Goal: Task Accomplishment & Management: Use online tool/utility

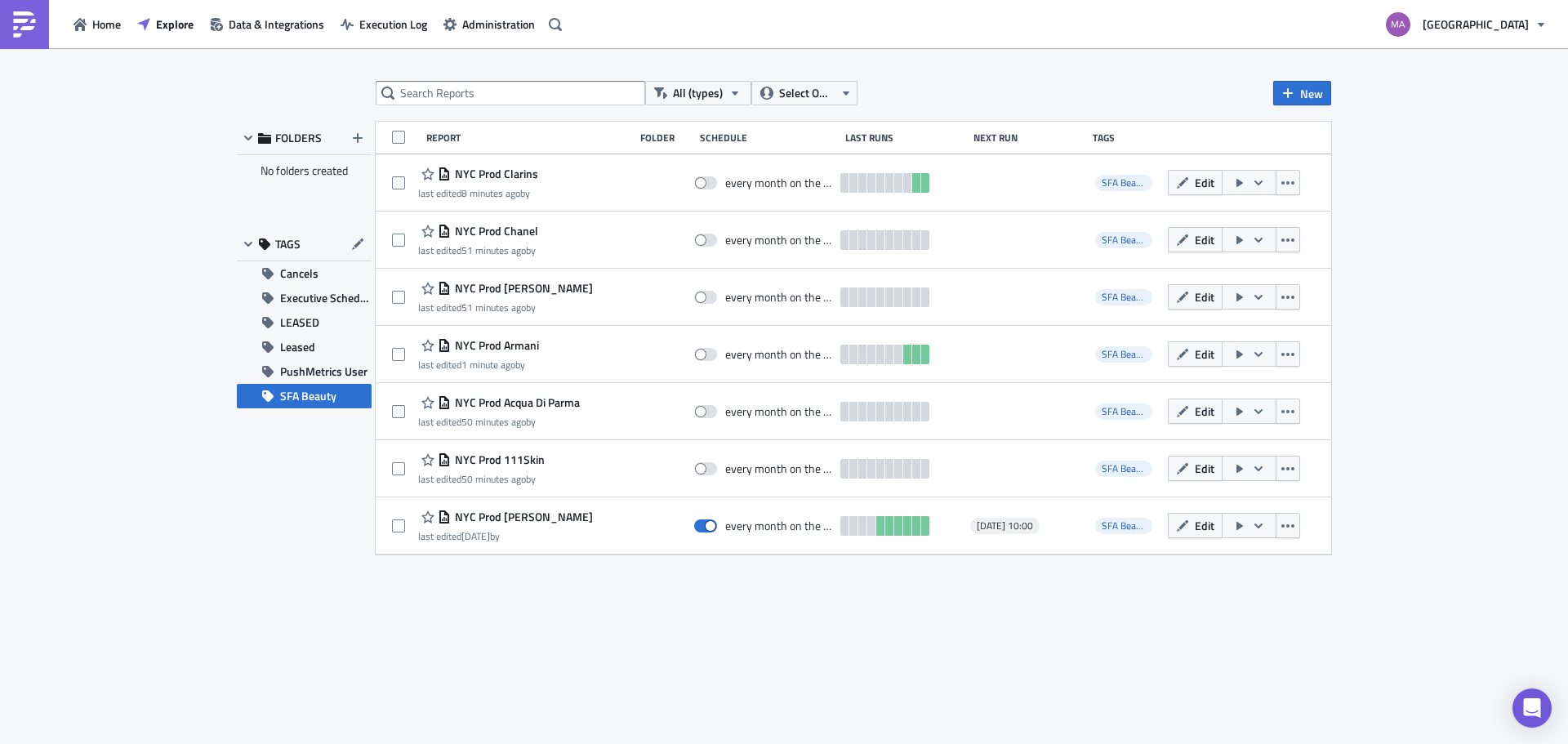
click at [258, 538] on div "FOLDERS No folders created TAGS Cancels Executive Schedule LEASED Leased PushMe…" at bounding box center [304, 338] width 135 height 433
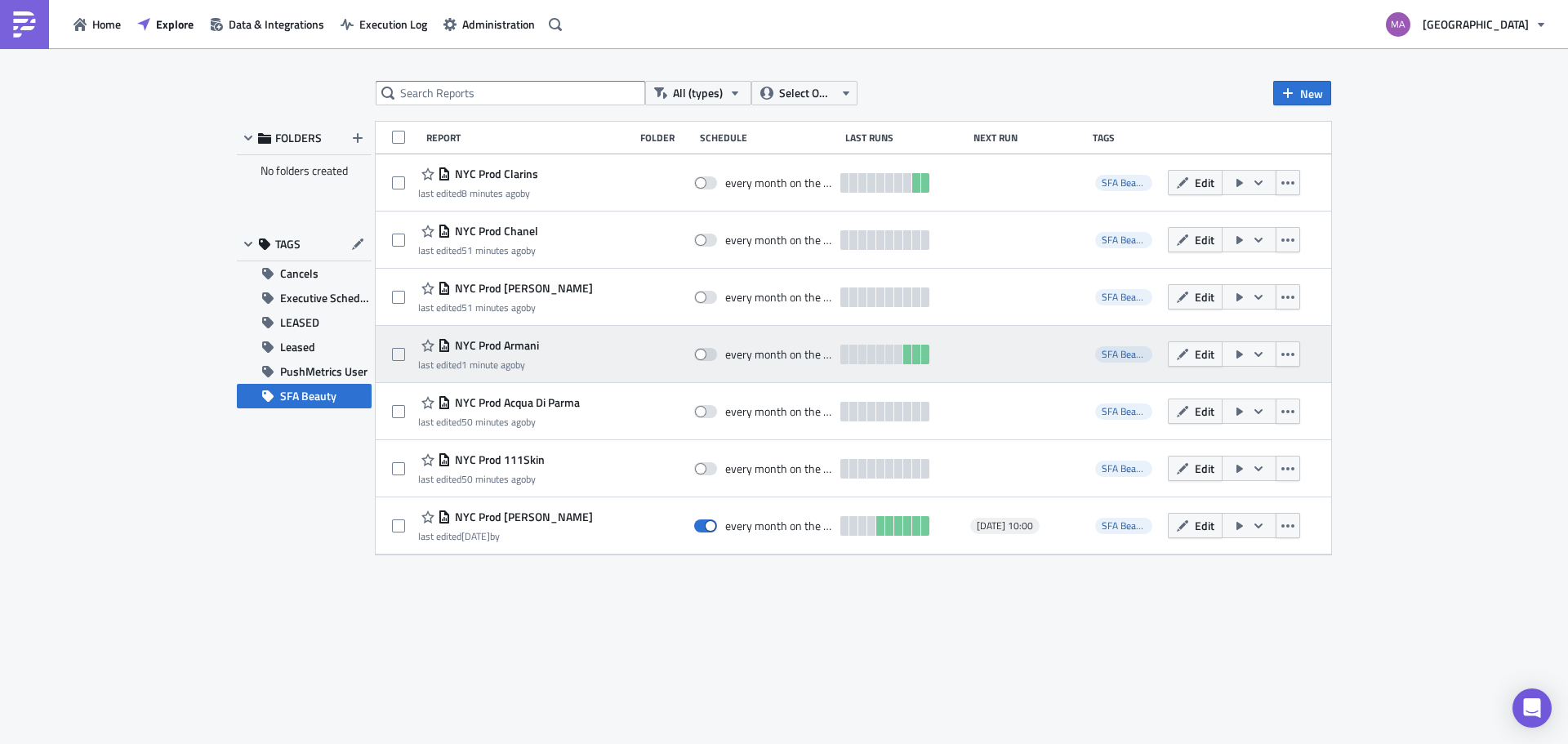
click at [529, 343] on span "NYC Prod Armani" at bounding box center [495, 345] width 88 height 15
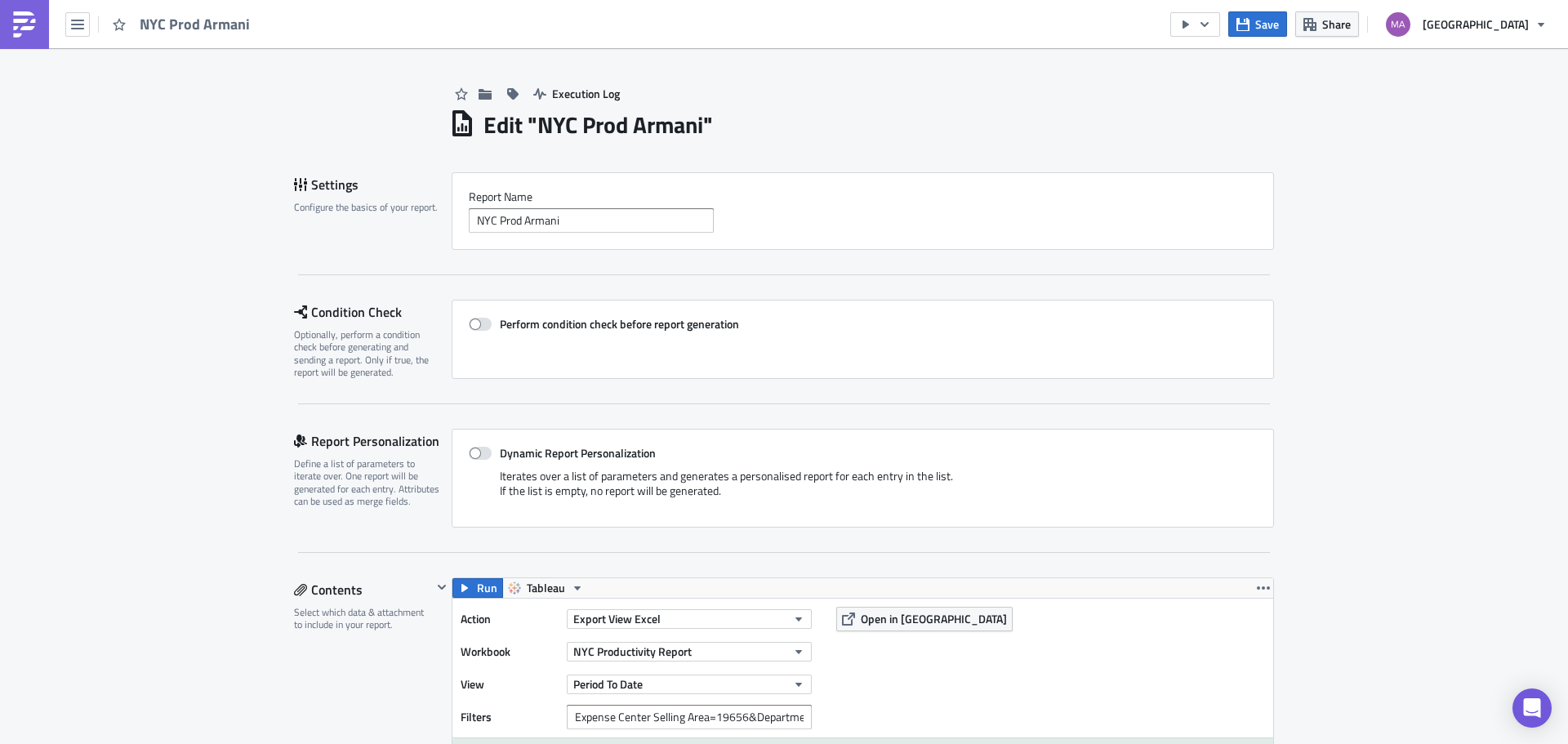
click at [42, 20] on link at bounding box center [25, 25] width 49 height 49
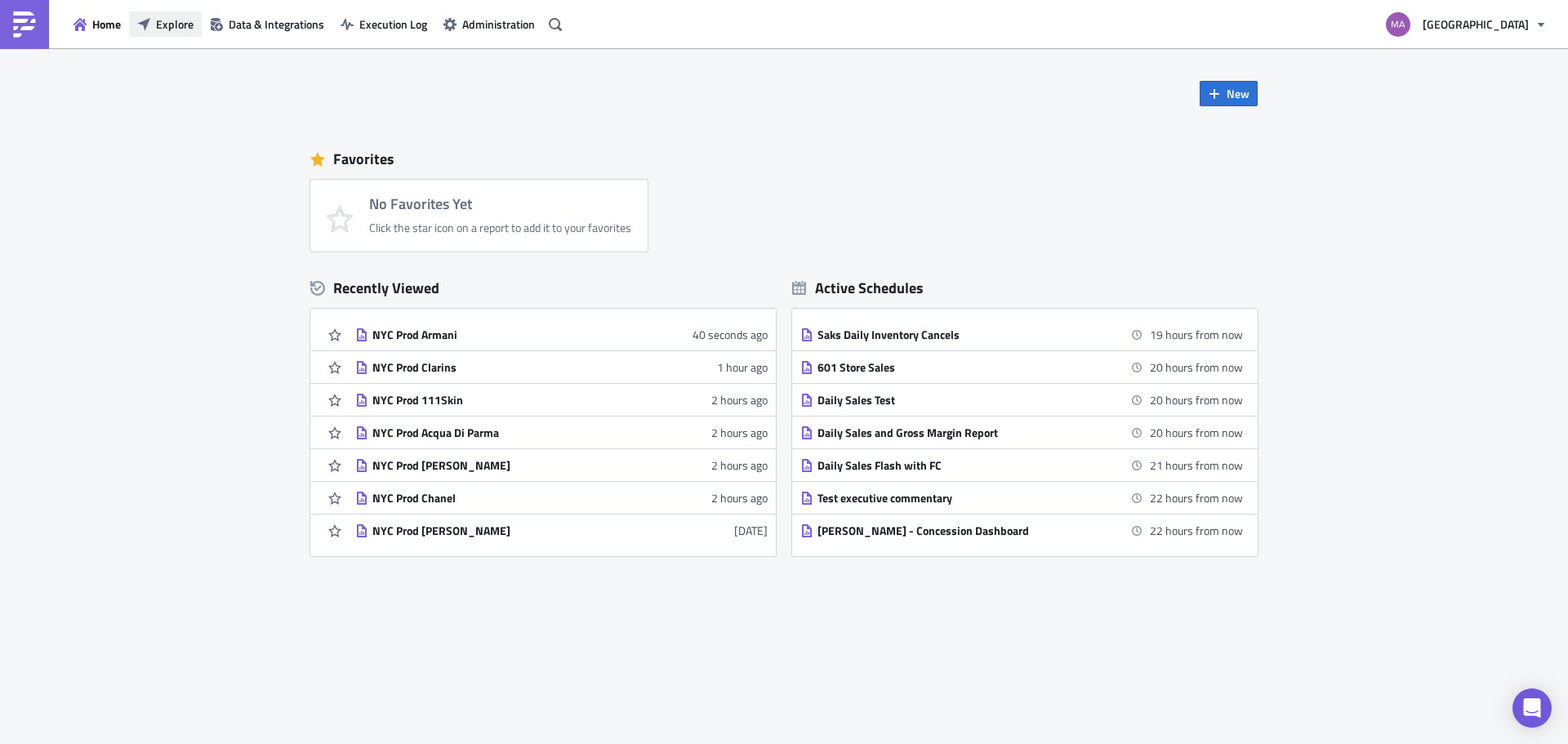
click at [185, 21] on span "Explore" at bounding box center [175, 24] width 38 height 17
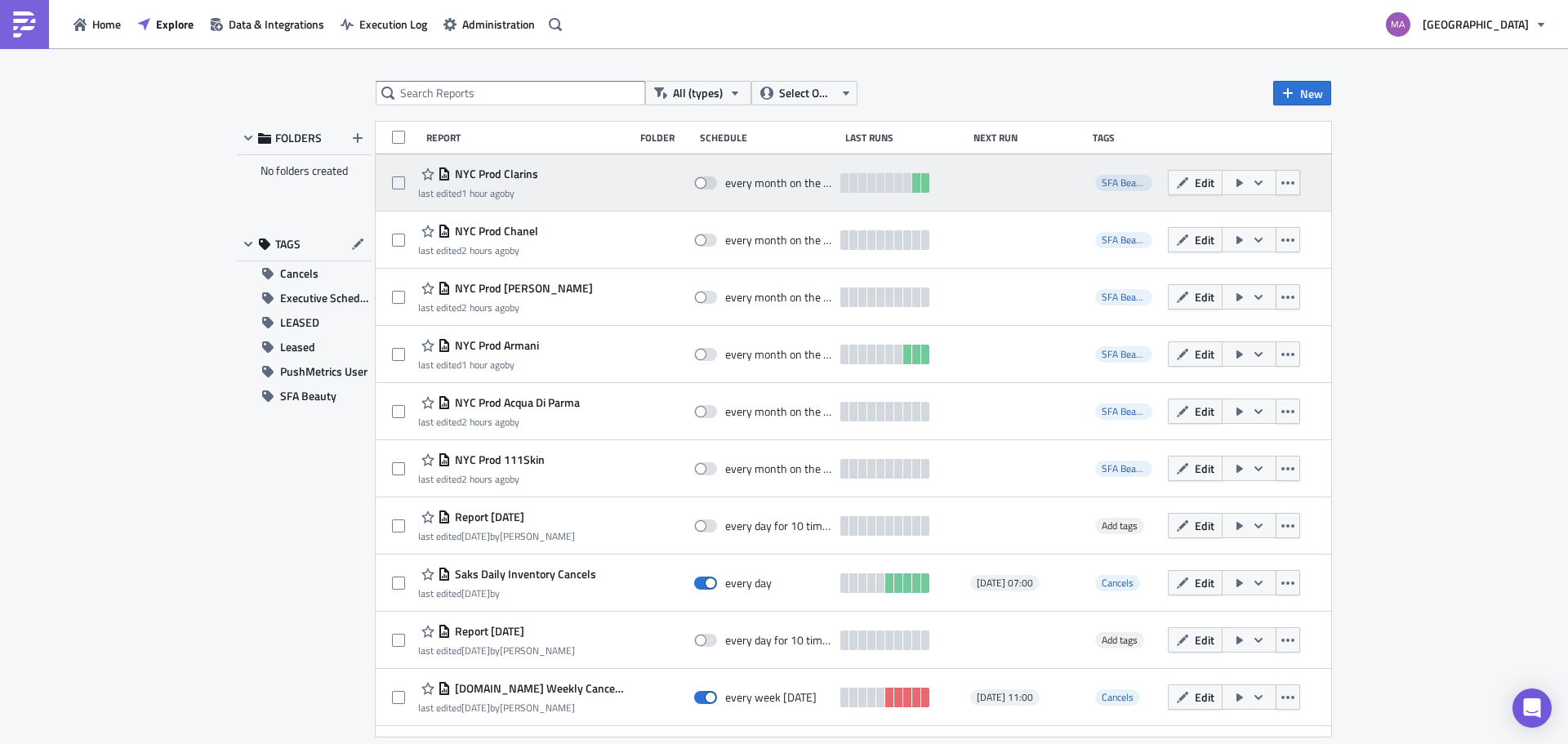
click at [490, 177] on span "NYC Prod Clarins" at bounding box center [494, 174] width 88 height 15
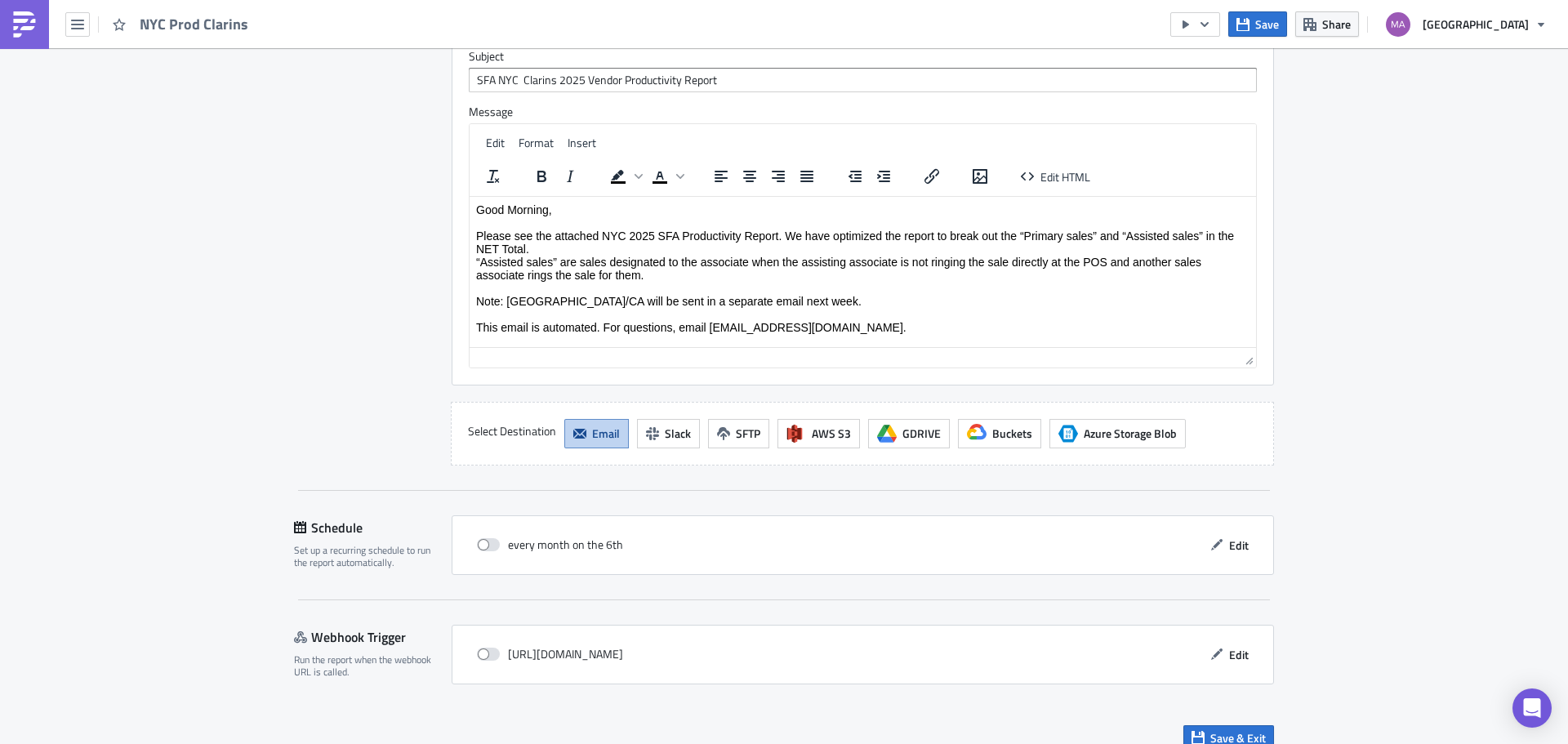
scroll to position [1531, 0]
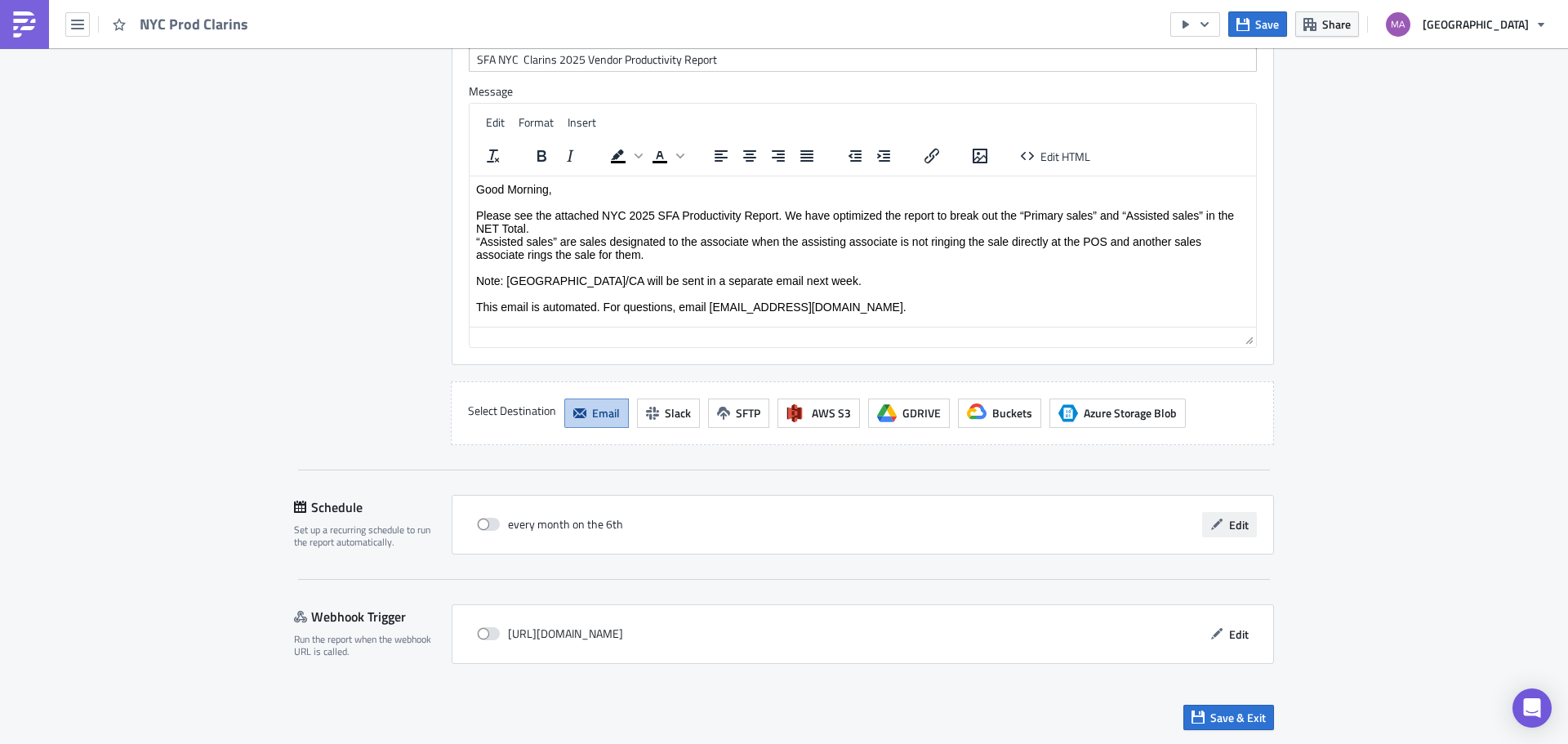
click at [1216, 532] on button "Edit" at bounding box center [1229, 525] width 55 height 25
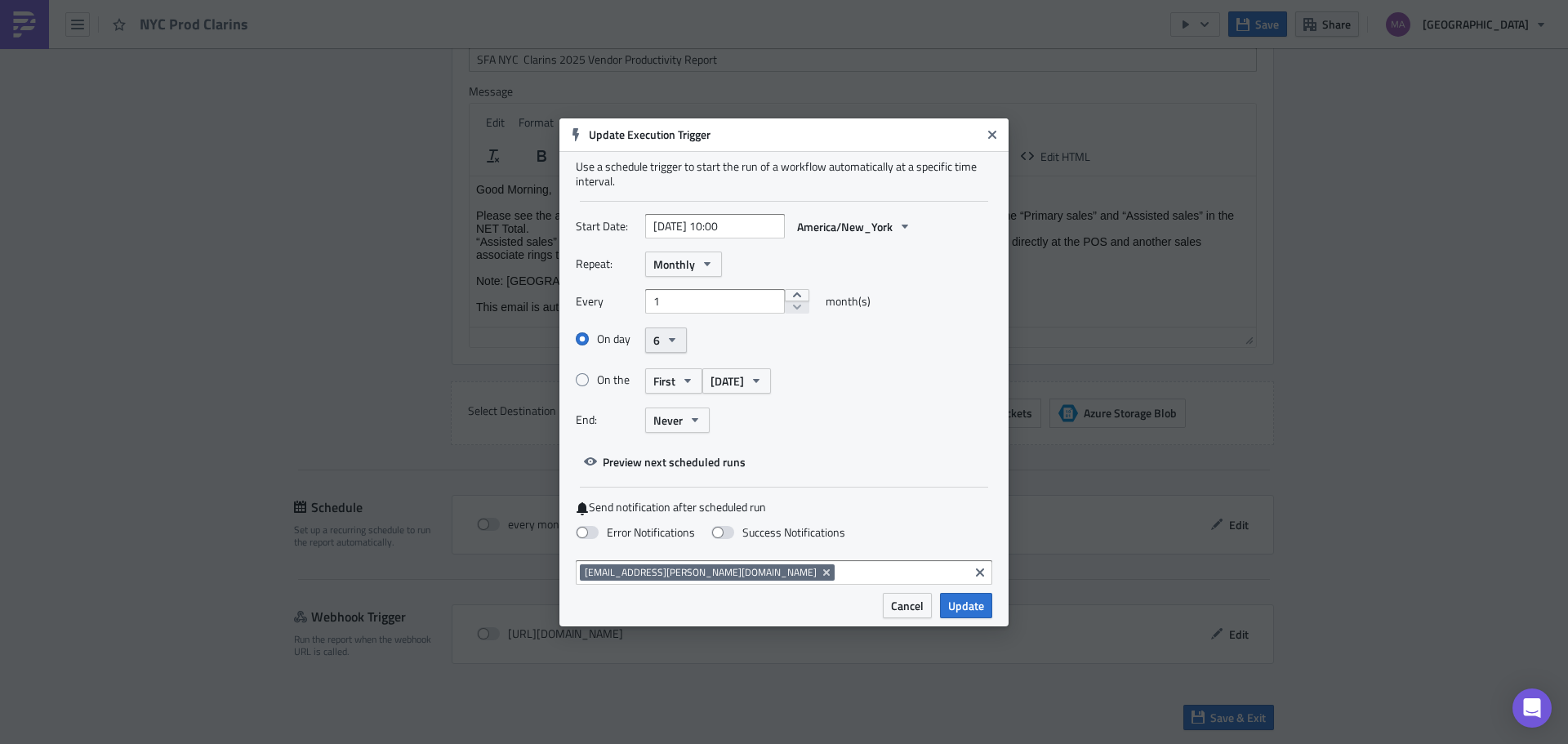
click at [682, 336] on button "6" at bounding box center [665, 340] width 42 height 25
click at [913, 335] on div "On day 6 Last day 1 2 3 4 5 6 7 8 9 10 11 12 13 14 15 16 17 18 19 20 21 22 23 2…" at bounding box center [783, 340] width 417 height 29
click at [982, 137] on button "Close" at bounding box center [992, 135] width 25 height 25
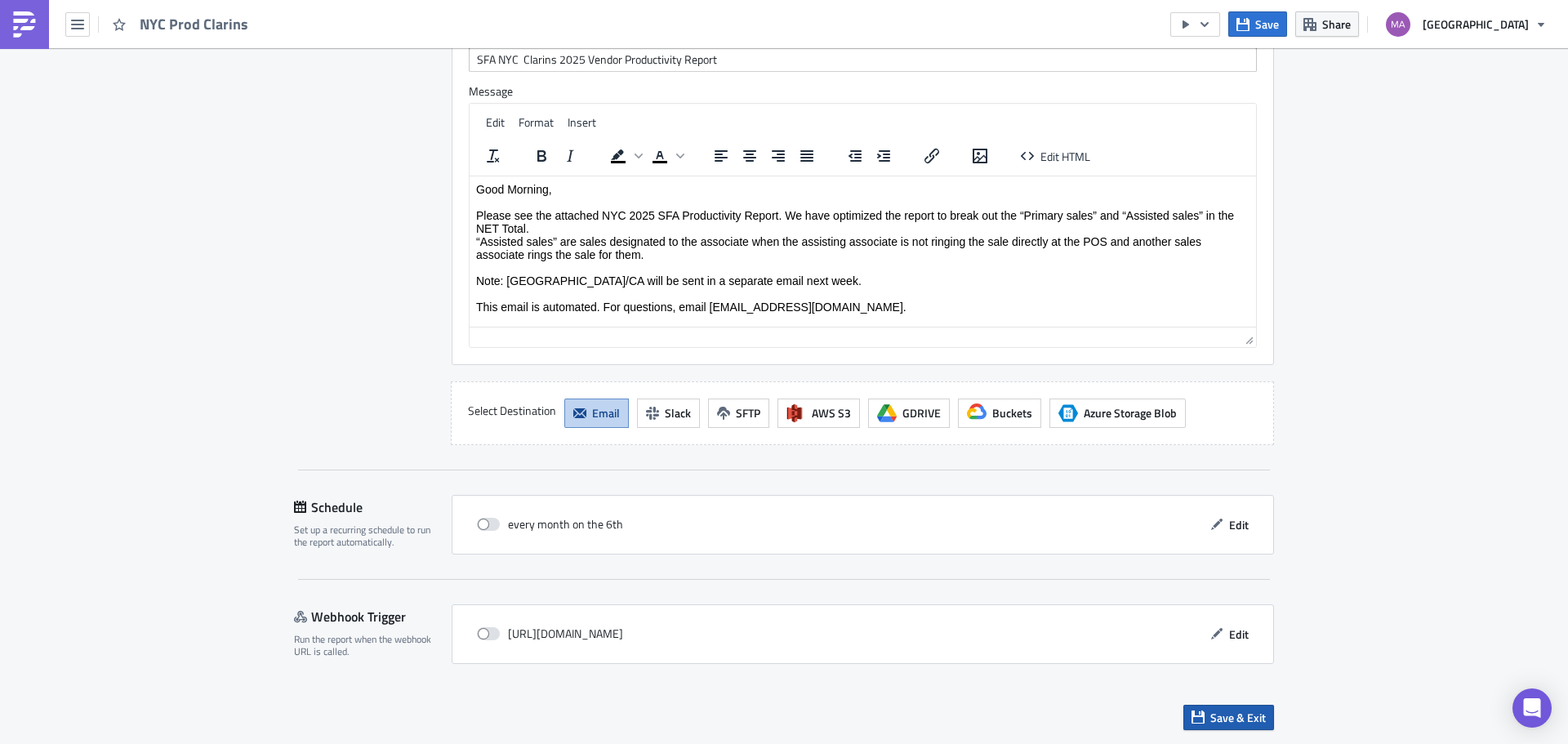
click at [1256, 713] on span "Save & Exit" at bounding box center [1238, 717] width 56 height 17
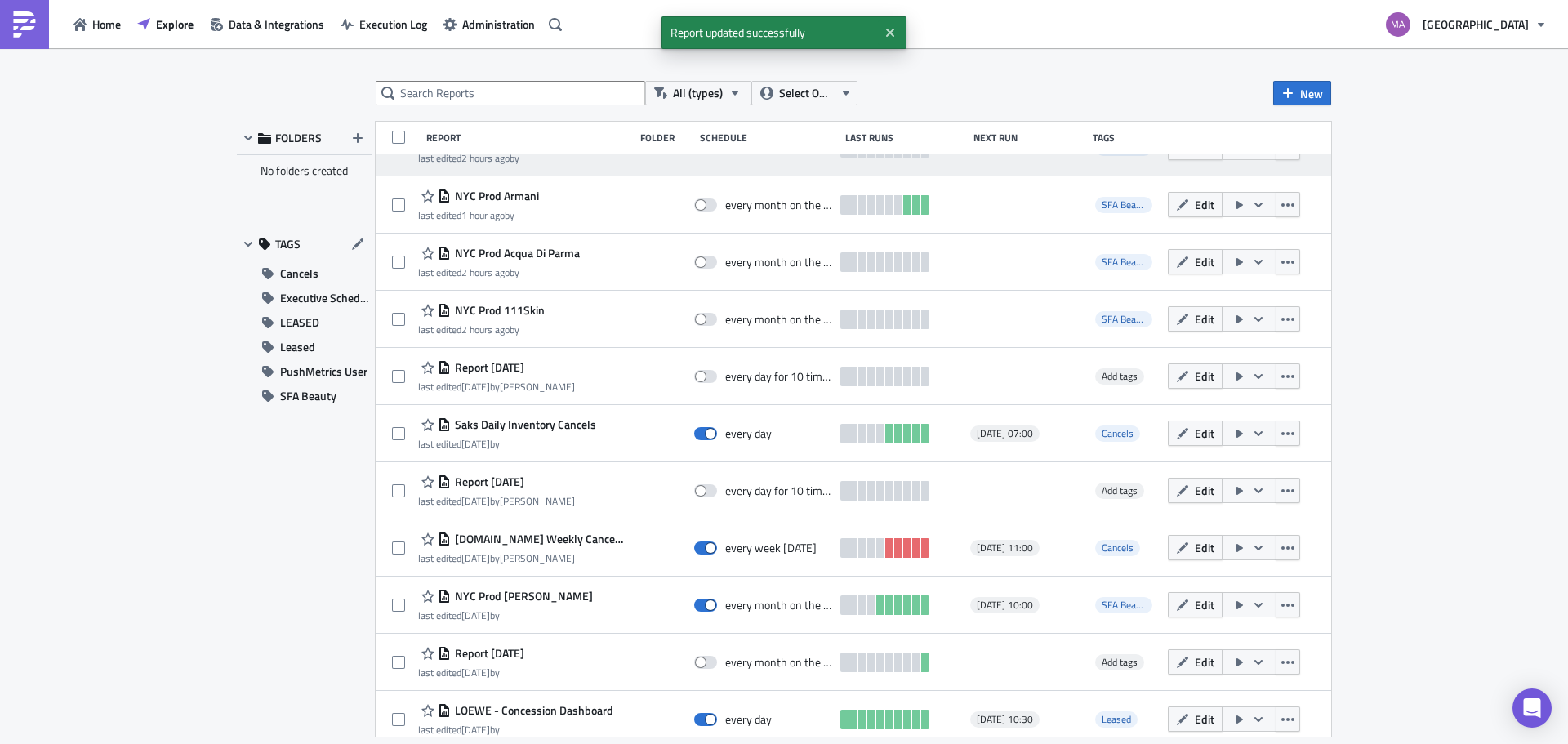
scroll to position [164, 0]
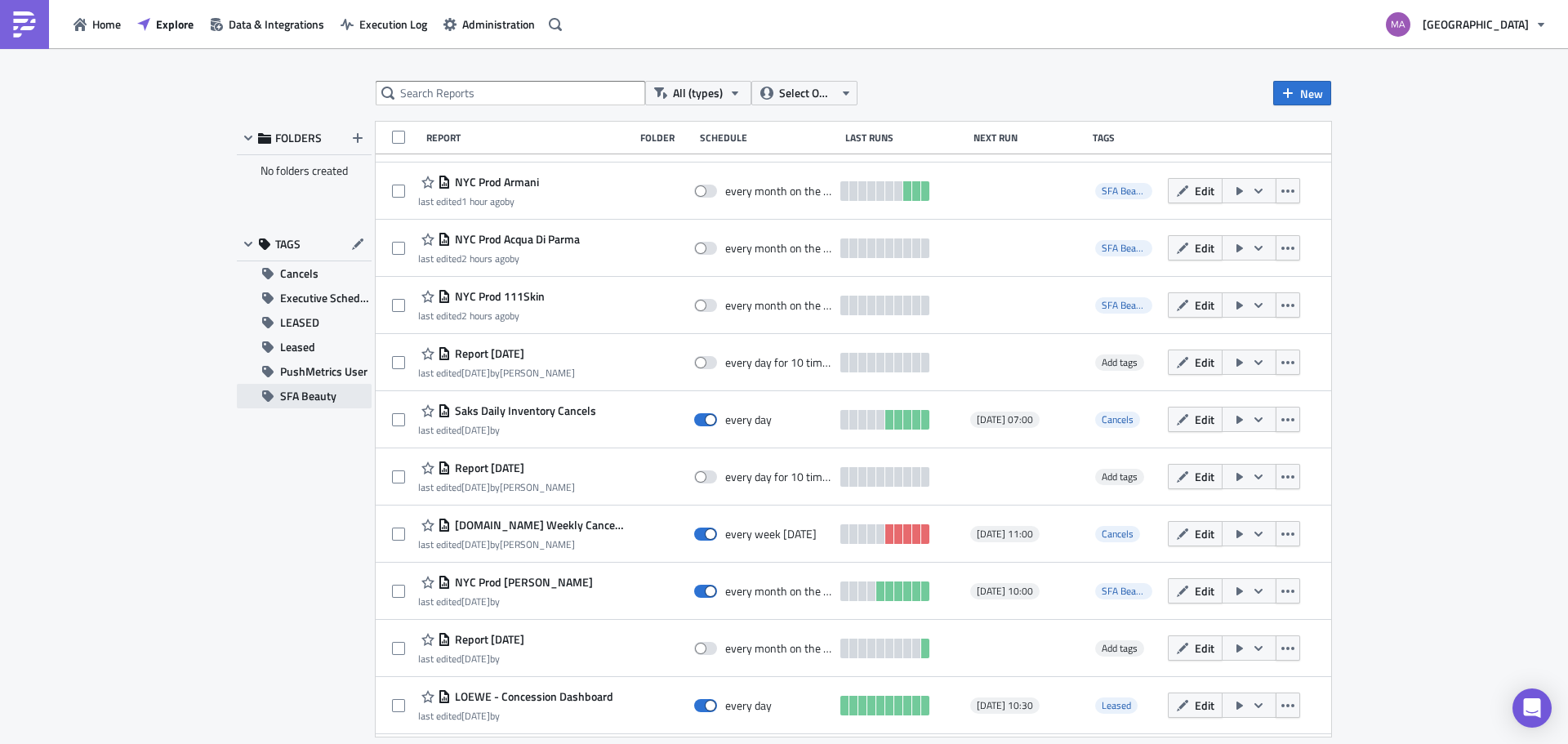
click at [304, 393] on span "SFA Beauty" at bounding box center [308, 396] width 56 height 25
